Goal: Register for event/course

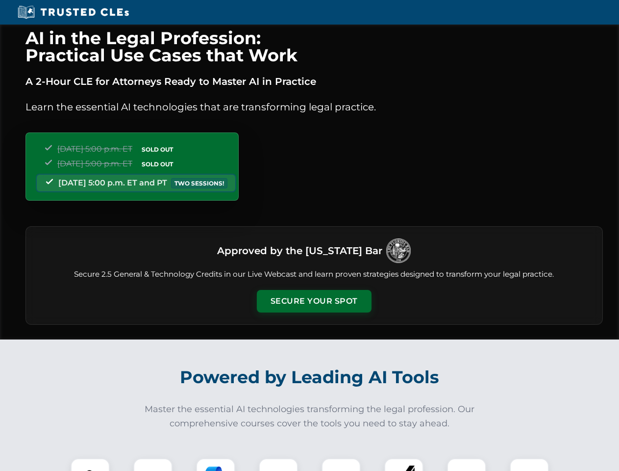
click at [314, 301] on button "Secure Your Spot" at bounding box center [314, 301] width 115 height 23
click at [90, 464] on img at bounding box center [90, 477] width 28 height 28
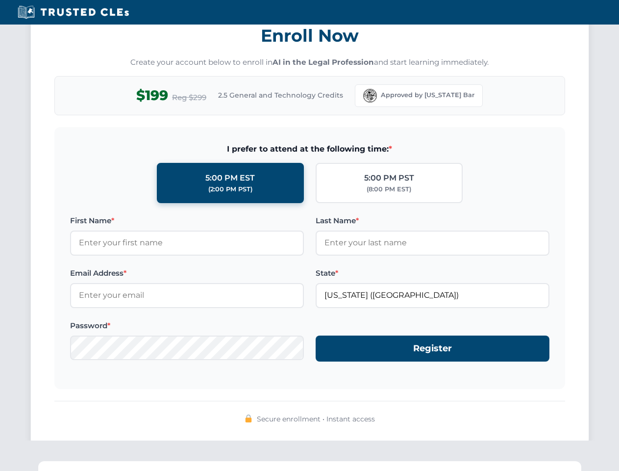
scroll to position [962, 0]
